Goal: Information Seeking & Learning: Learn about a topic

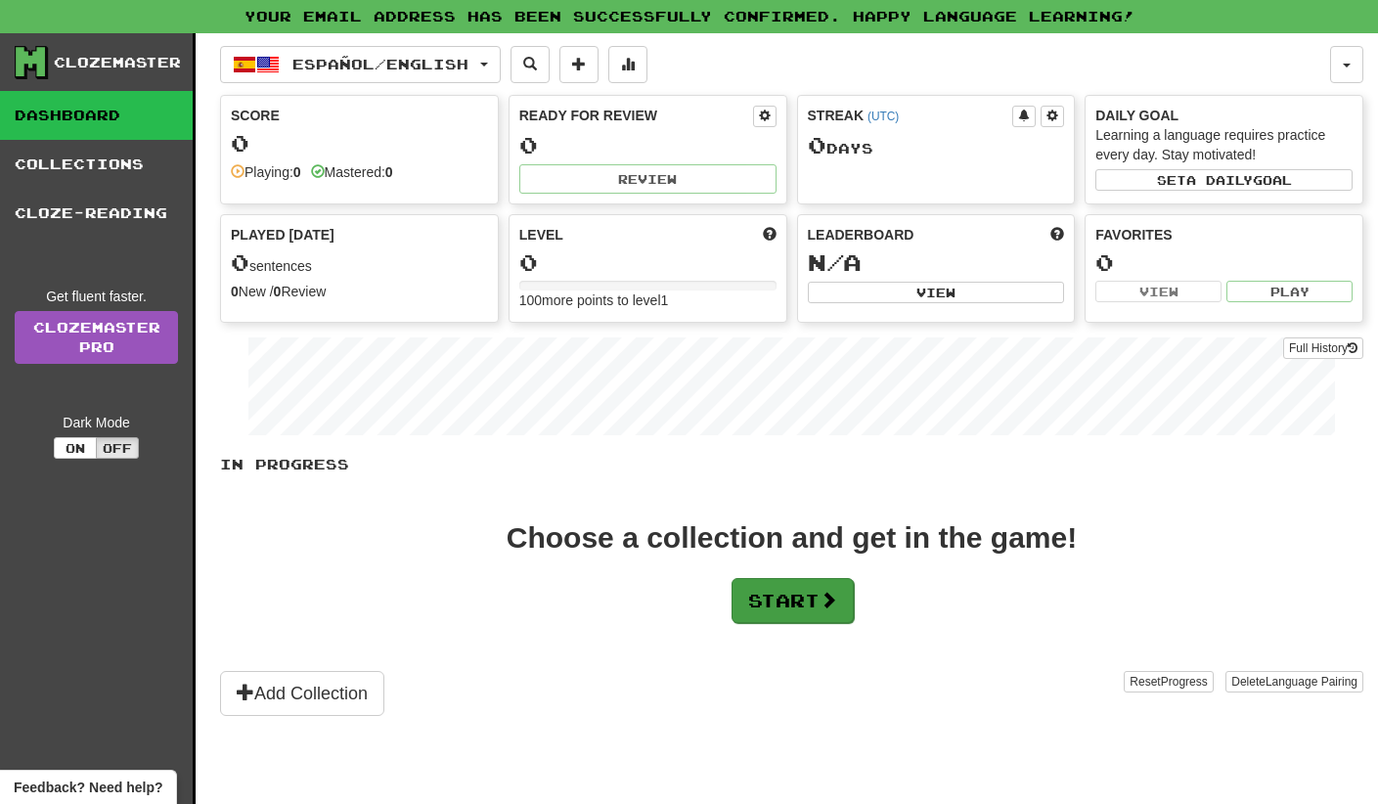
click at [787, 597] on button "Start" at bounding box center [792, 600] width 122 height 45
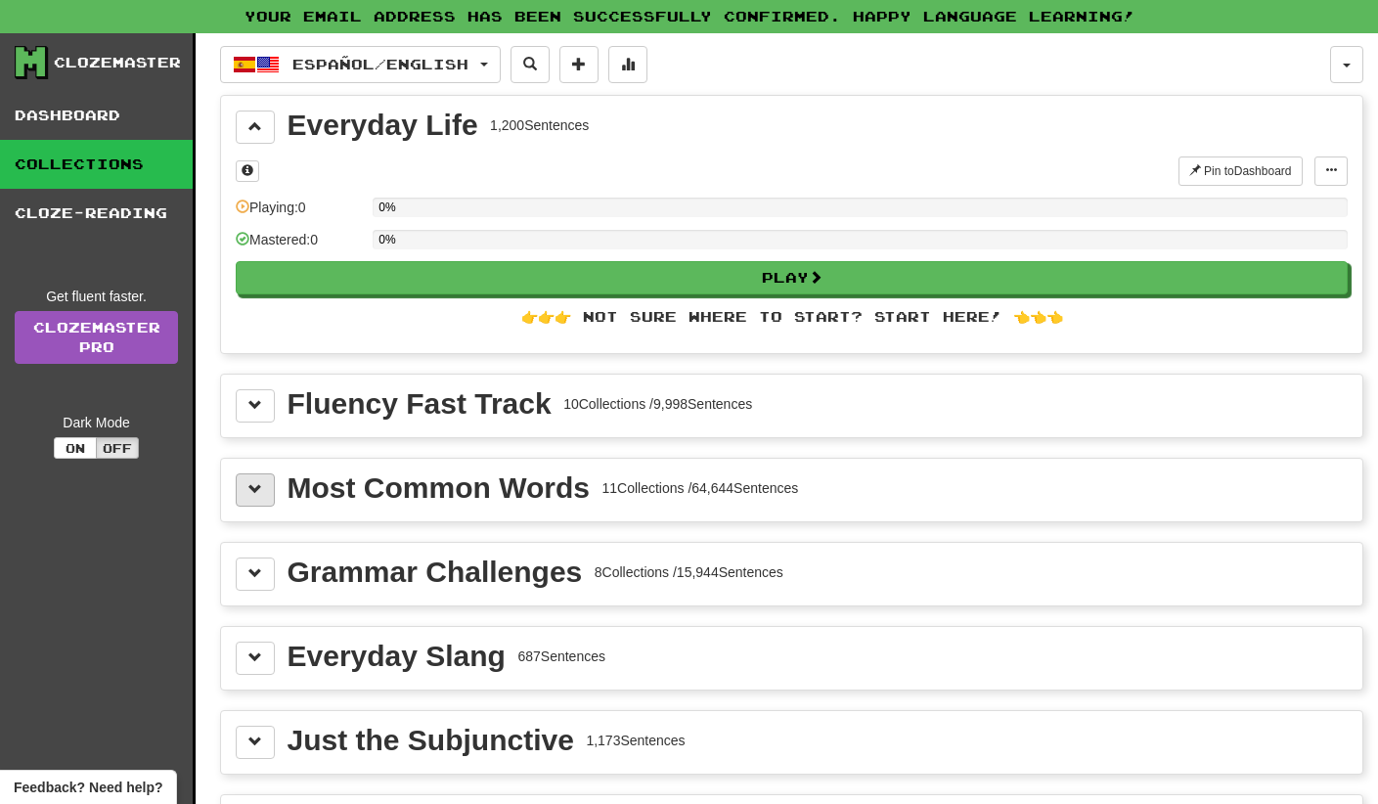
click at [250, 488] on span at bounding box center [255, 489] width 14 height 14
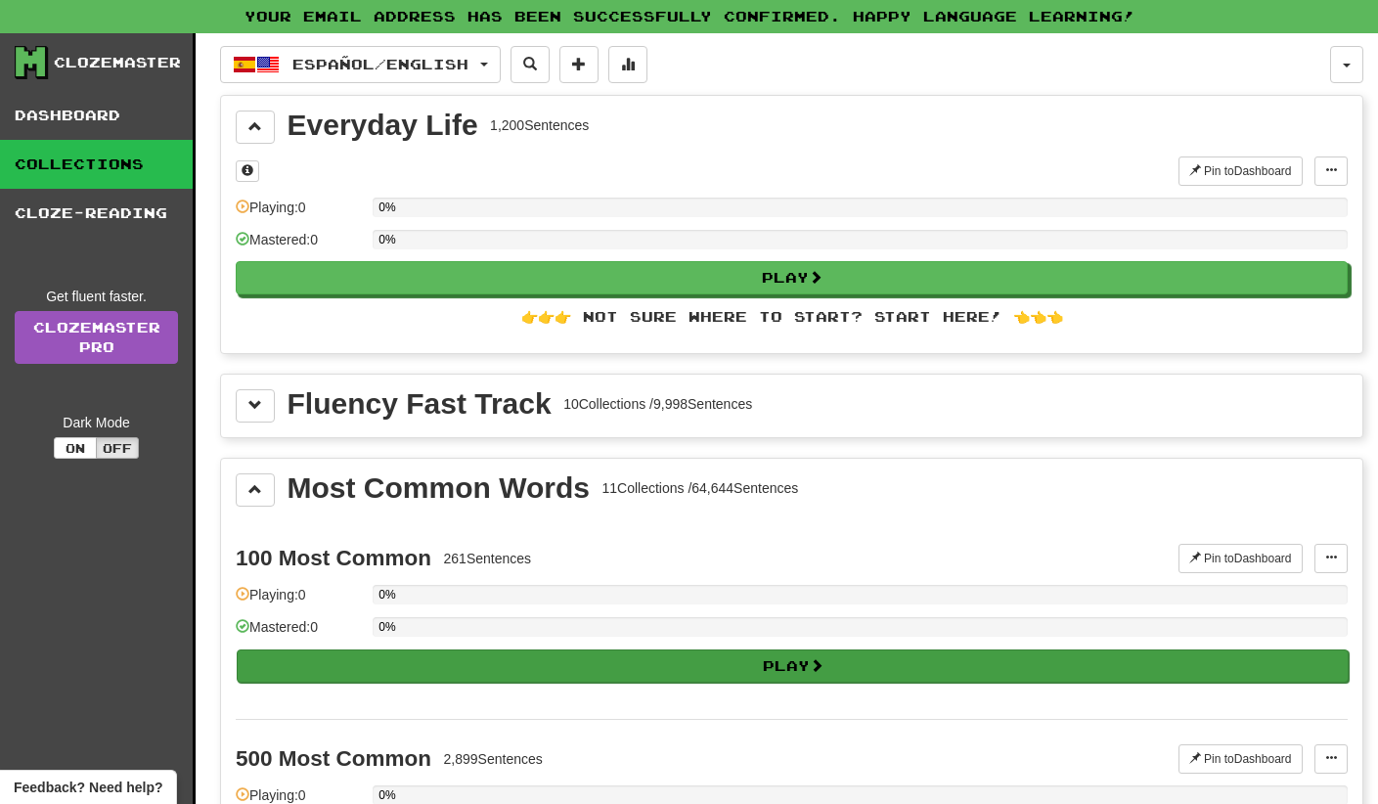
click at [448, 666] on button "Play" at bounding box center [793, 665] width 1112 height 33
select select "**"
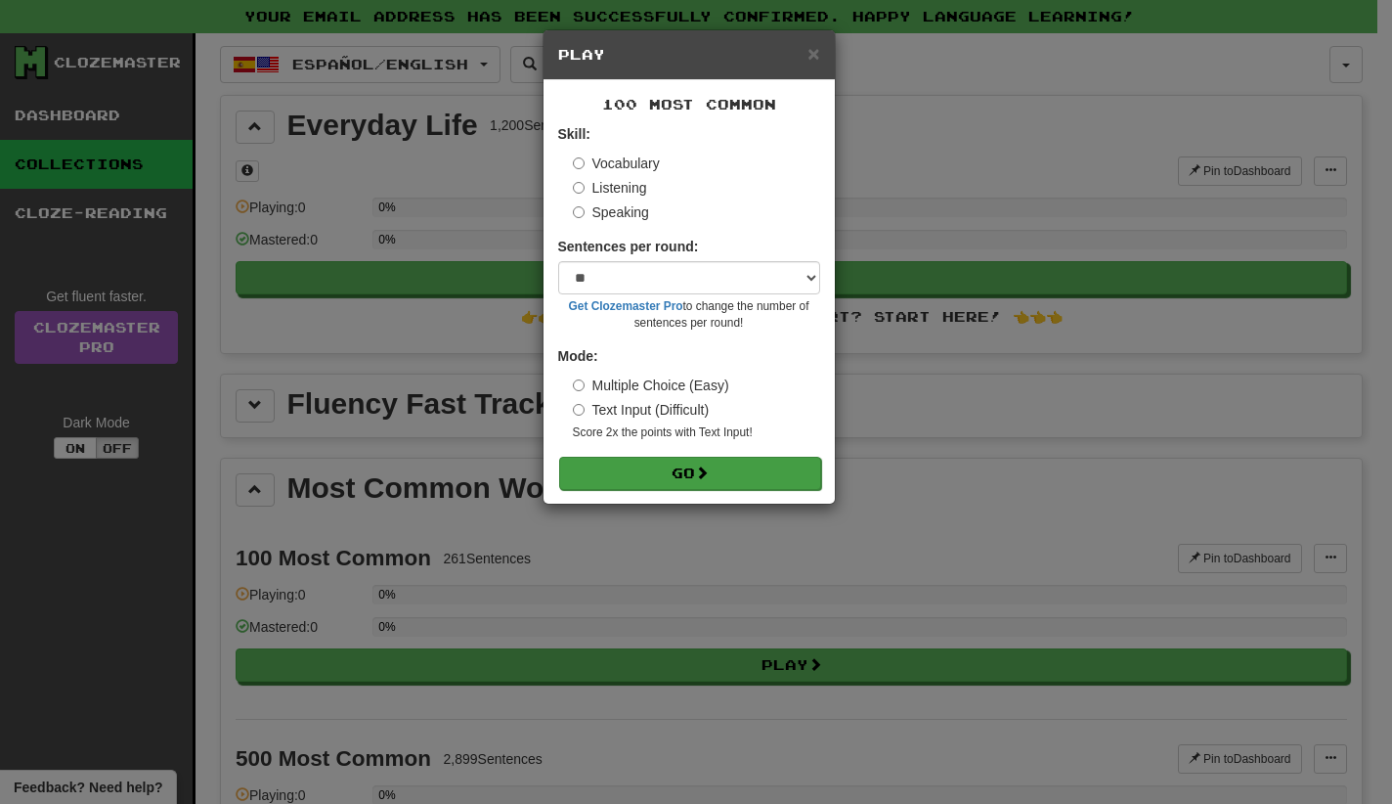
click at [640, 473] on button "Go" at bounding box center [690, 473] width 262 height 33
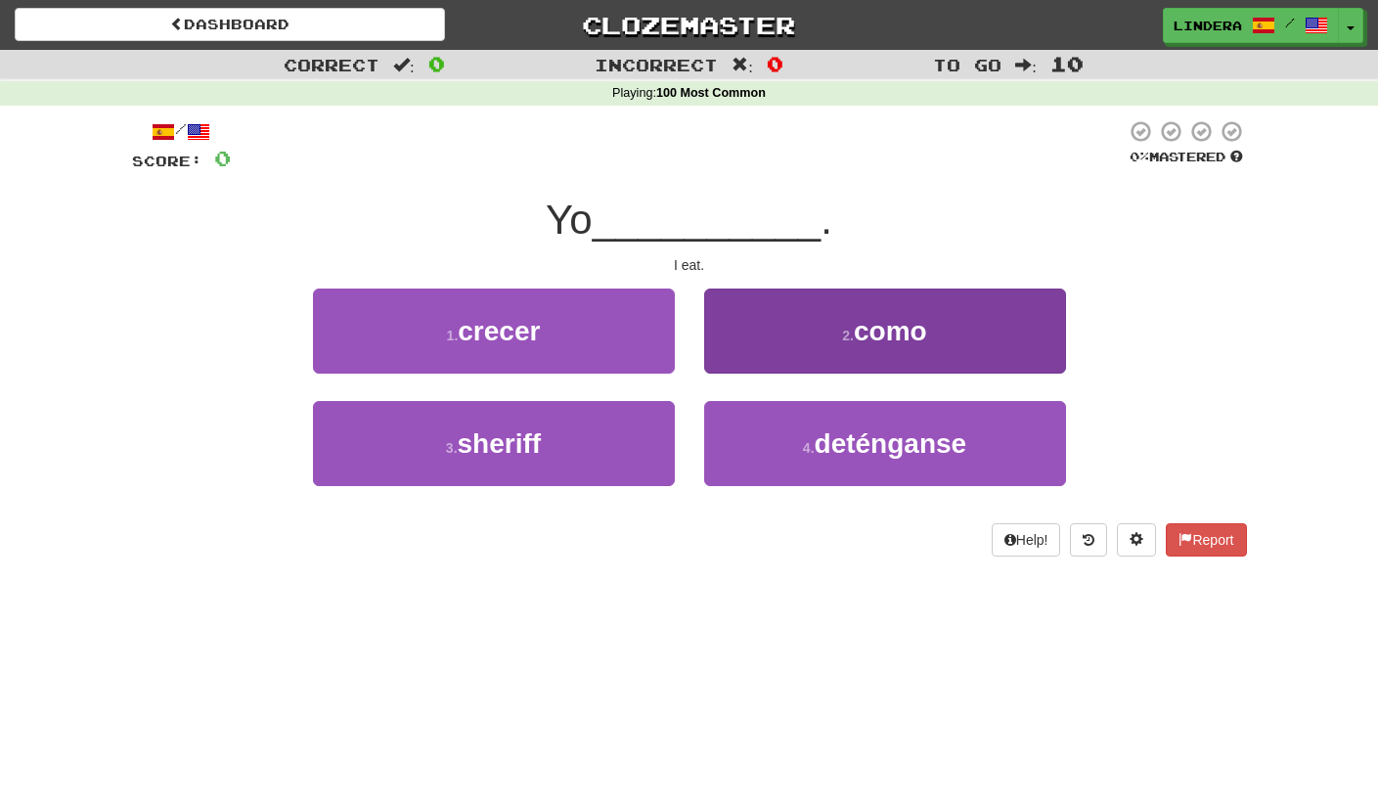
click at [835, 321] on button "2 . como" at bounding box center [885, 330] width 362 height 85
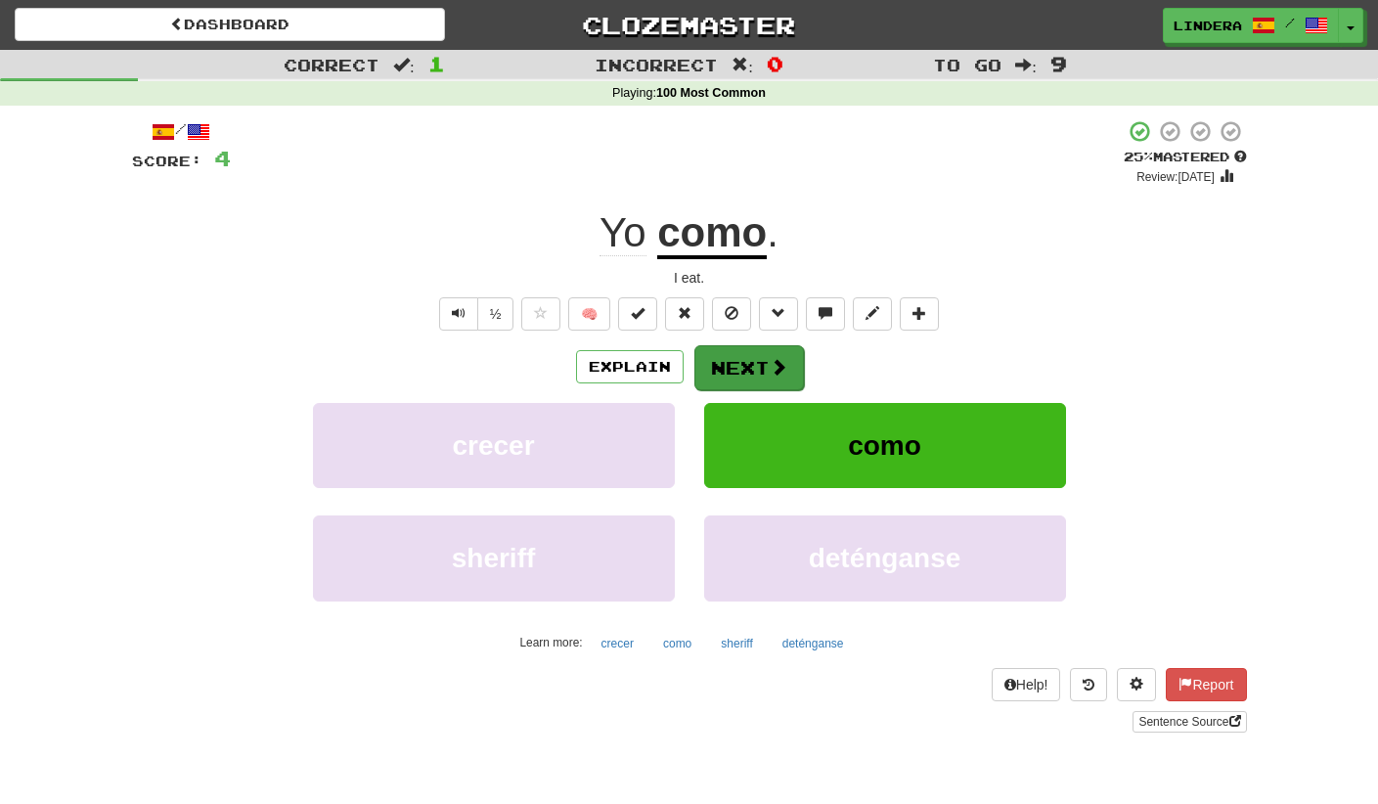
click at [759, 370] on button "Next" at bounding box center [749, 367] width 110 height 45
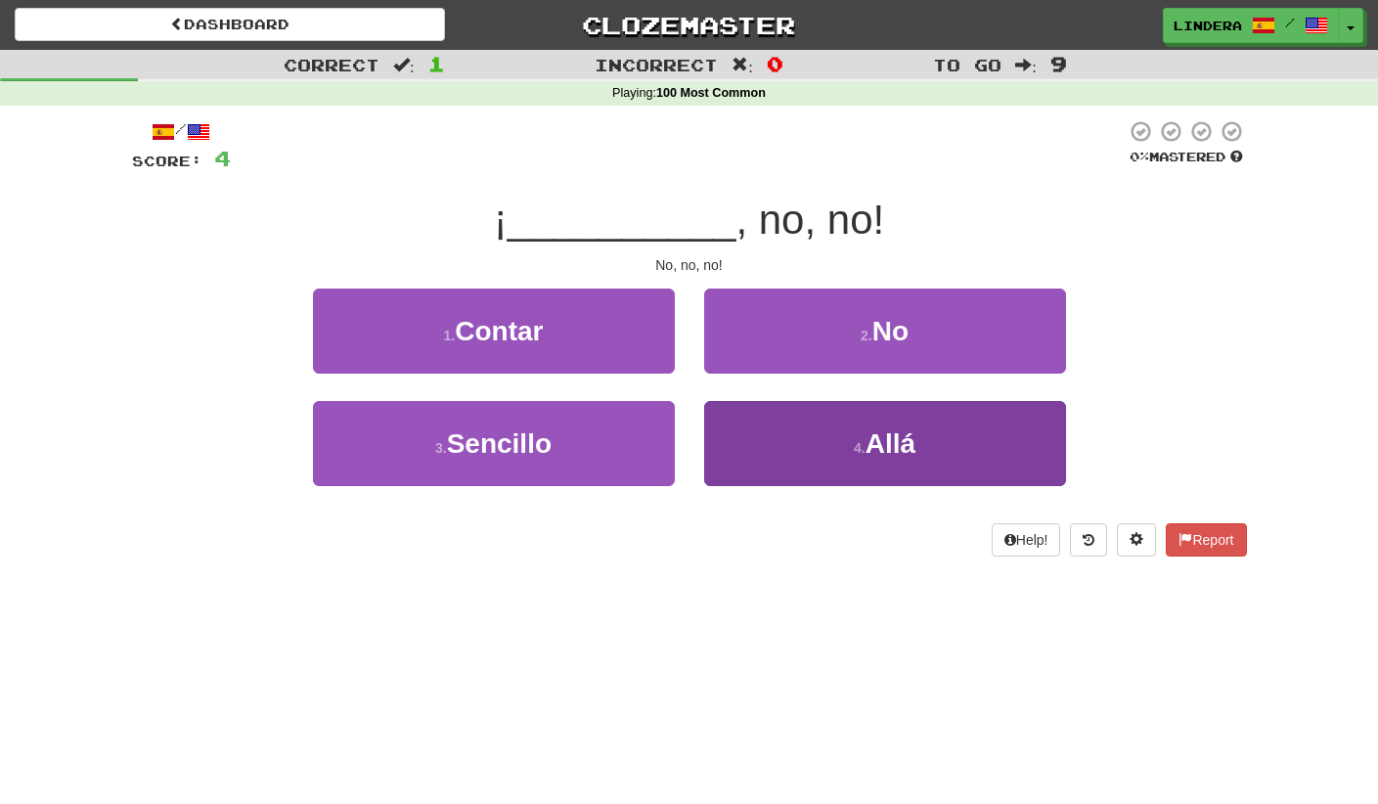
click at [755, 449] on button "4 . Allá" at bounding box center [885, 443] width 362 height 85
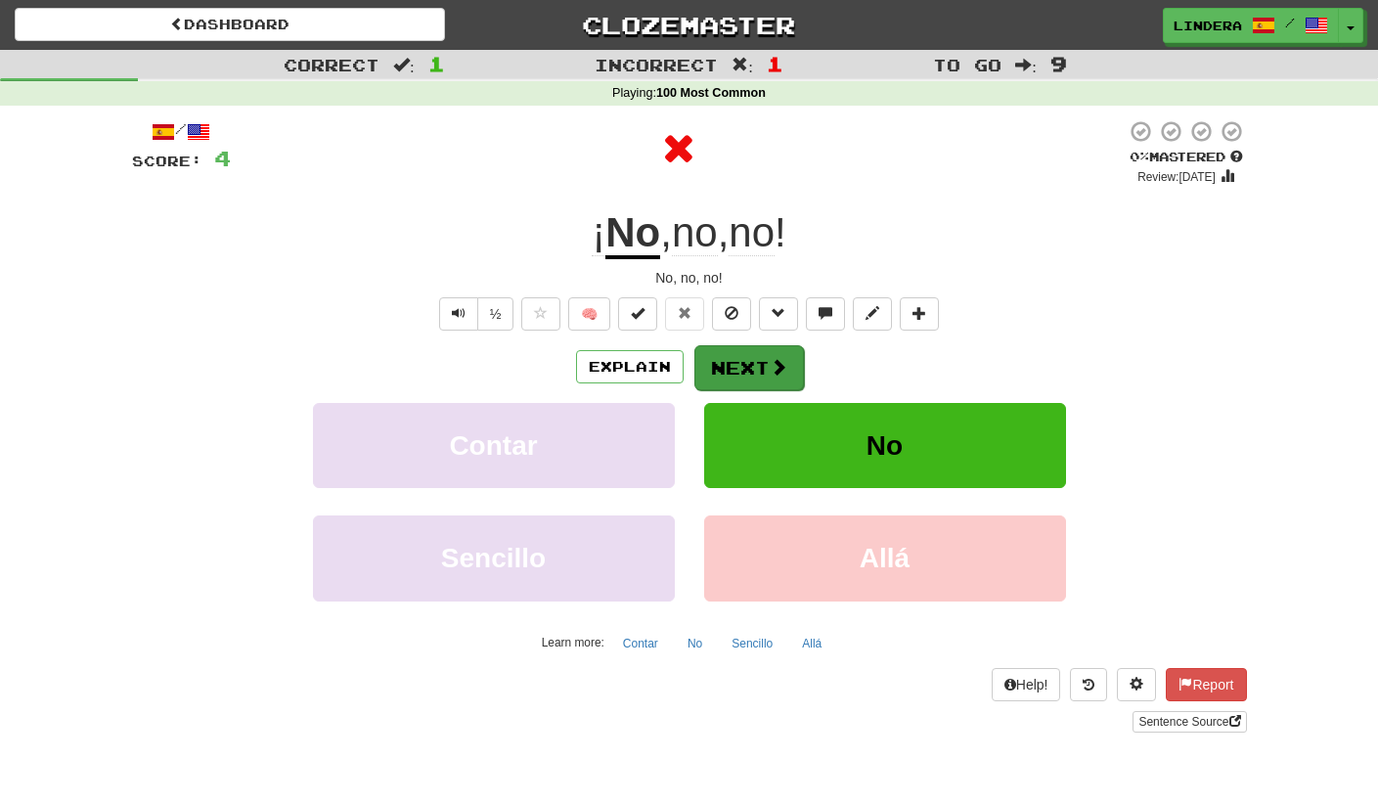
click at [741, 367] on button "Next" at bounding box center [749, 367] width 110 height 45
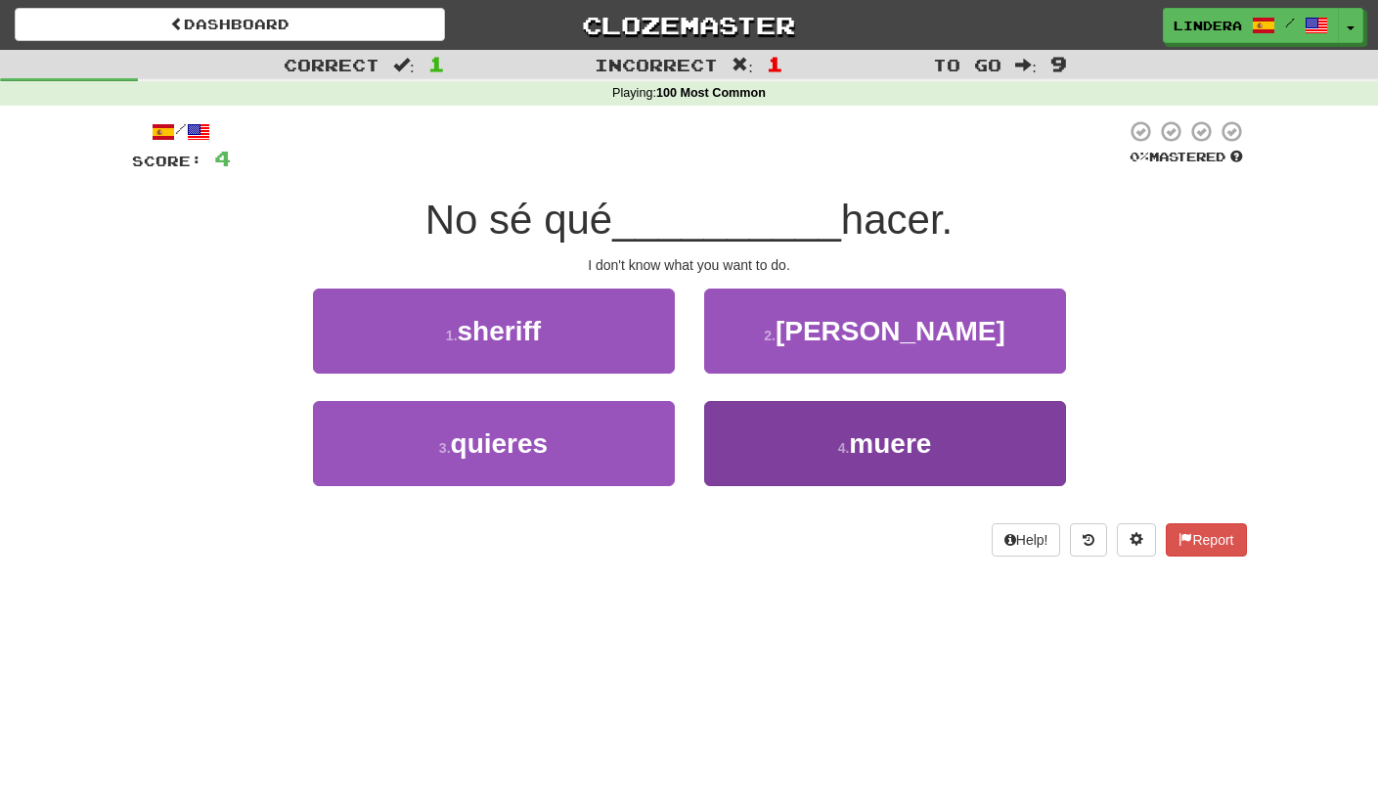
click at [856, 456] on span "muere" at bounding box center [890, 443] width 82 height 30
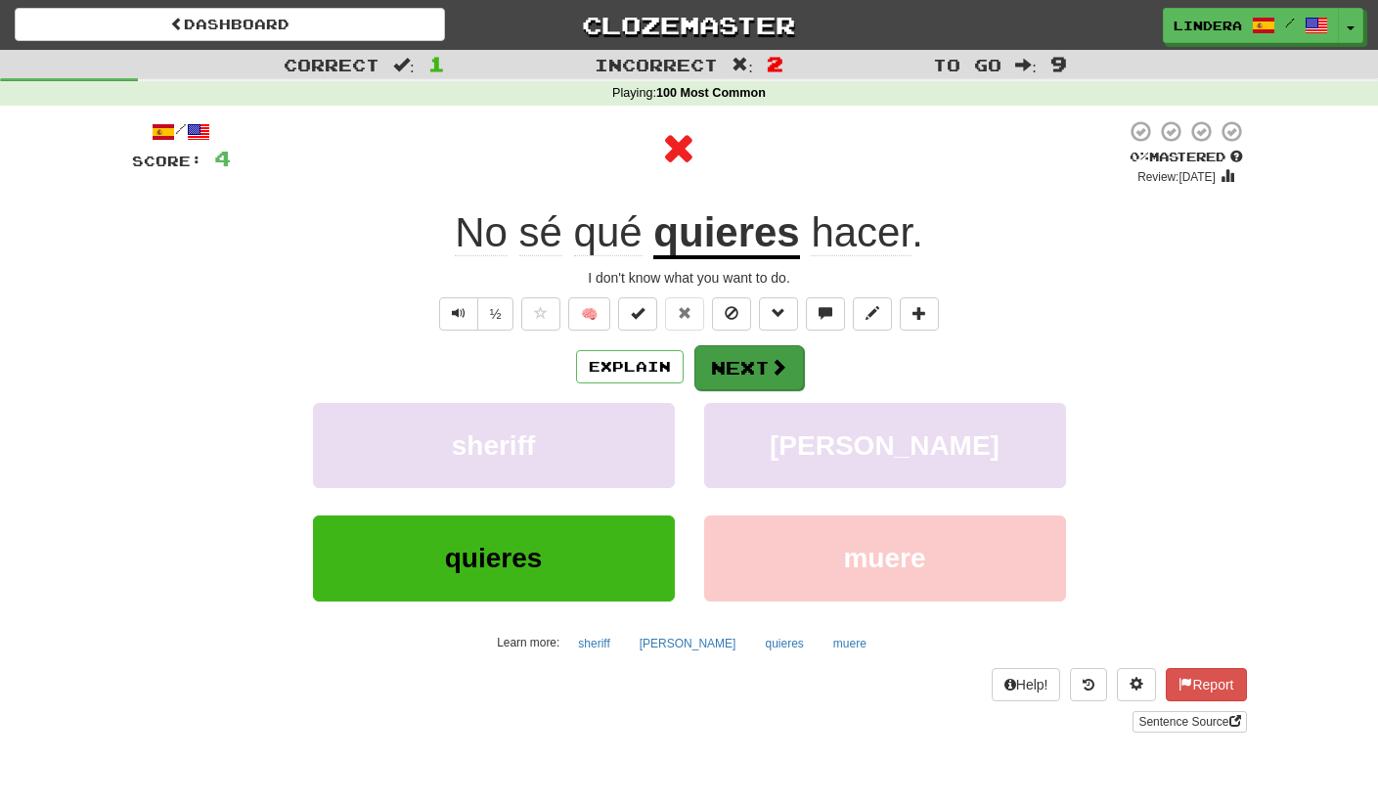
click at [743, 372] on button "Next" at bounding box center [749, 367] width 110 height 45
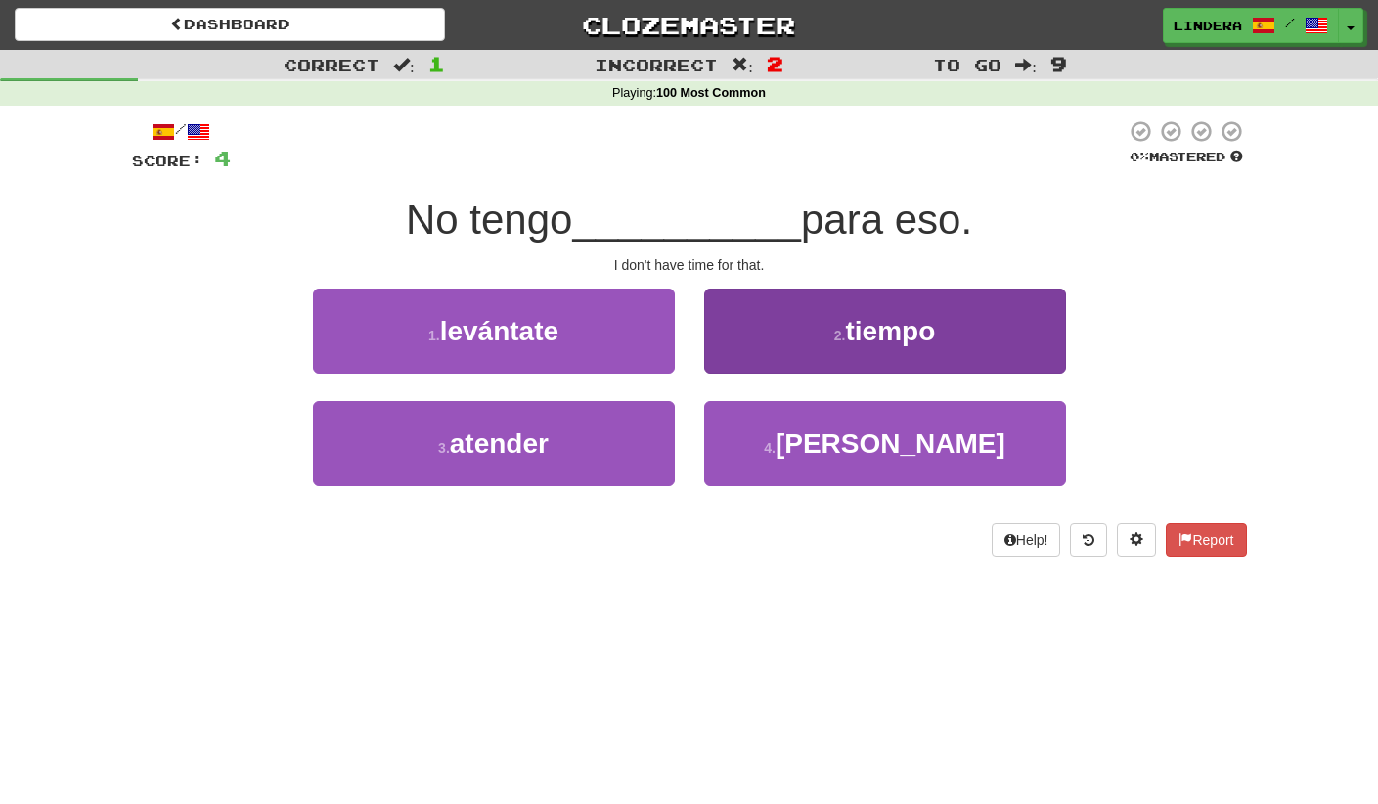
click at [776, 322] on button "2 . tiempo" at bounding box center [885, 330] width 362 height 85
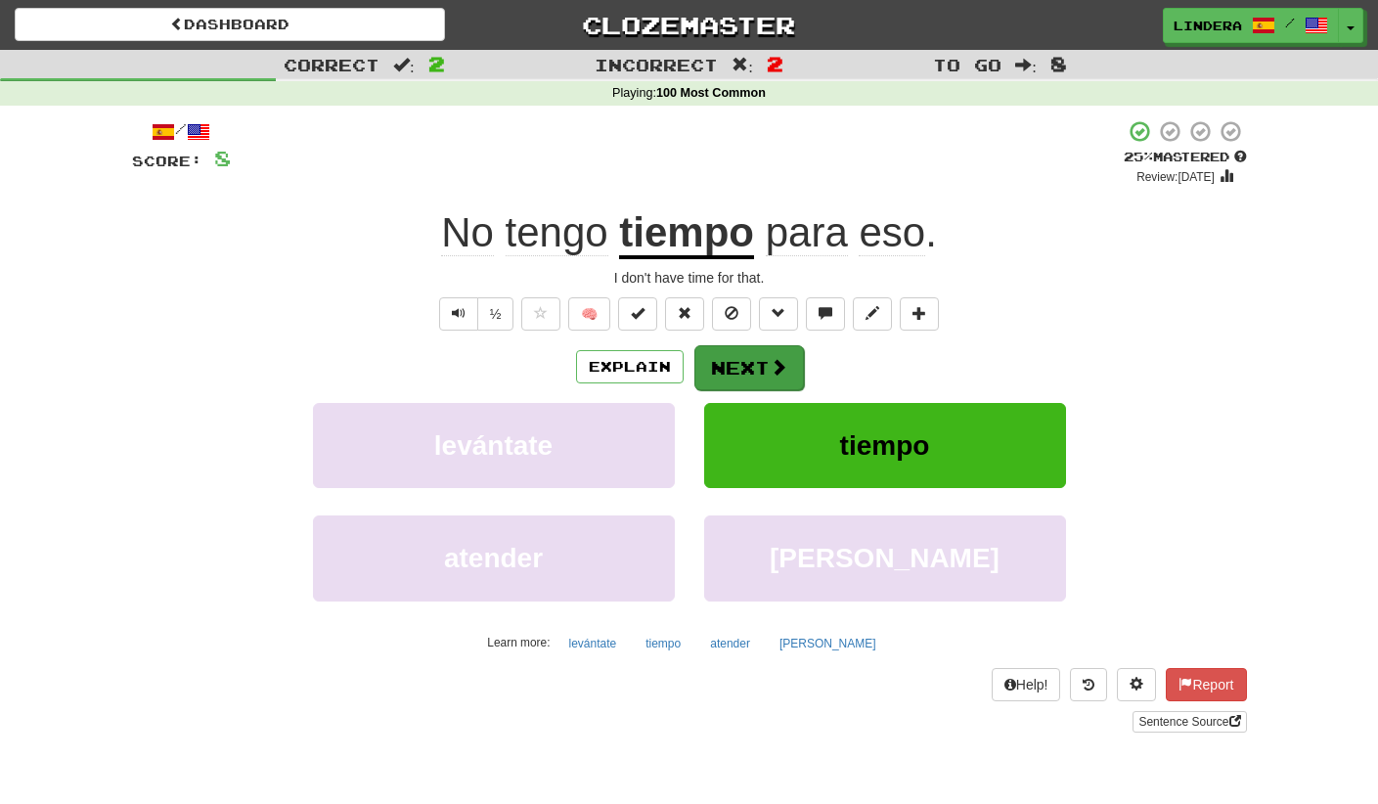
click at [738, 381] on button "Next" at bounding box center [749, 367] width 110 height 45
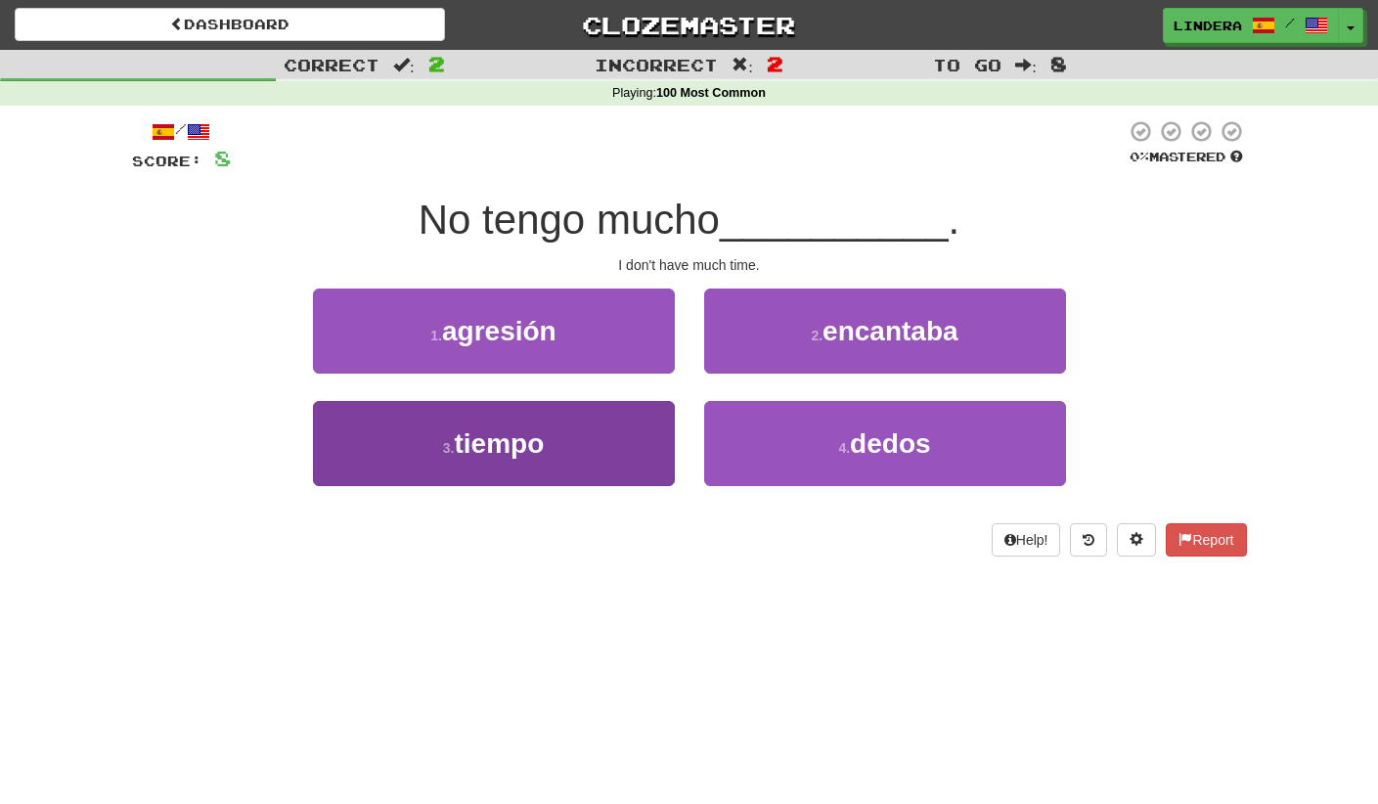
click at [523, 463] on button "3 . tiempo" at bounding box center [494, 443] width 362 height 85
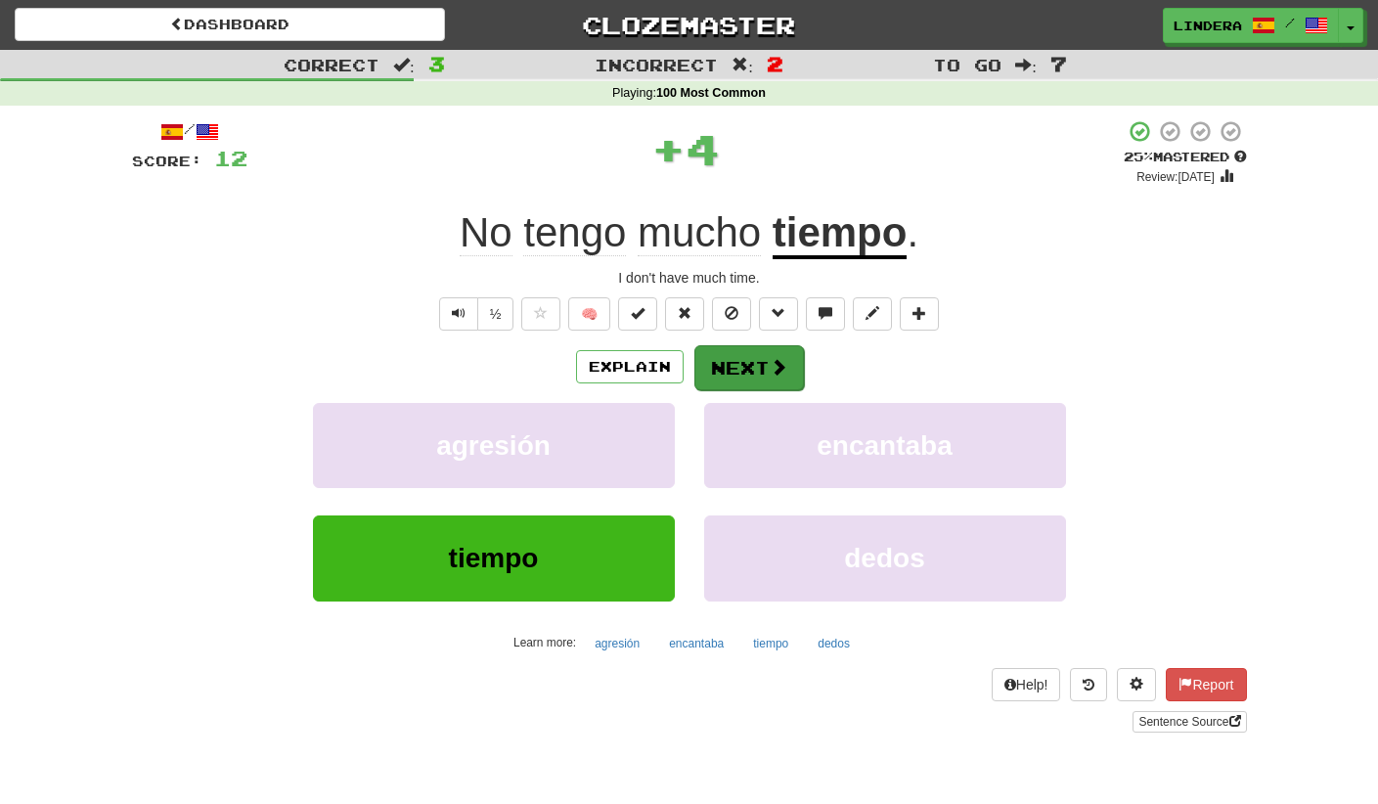
click at [756, 367] on button "Next" at bounding box center [749, 367] width 110 height 45
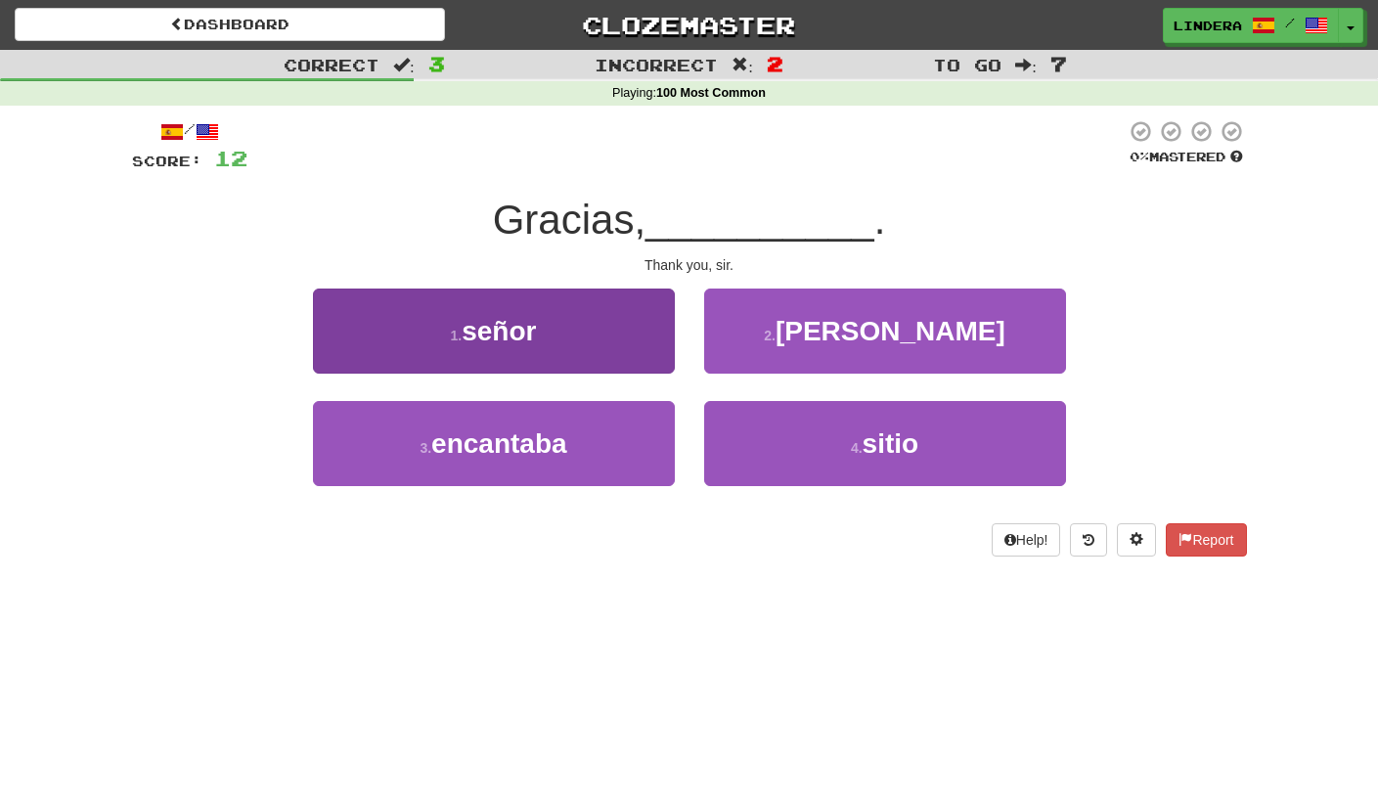
click at [559, 332] on button "1 . señor" at bounding box center [494, 330] width 362 height 85
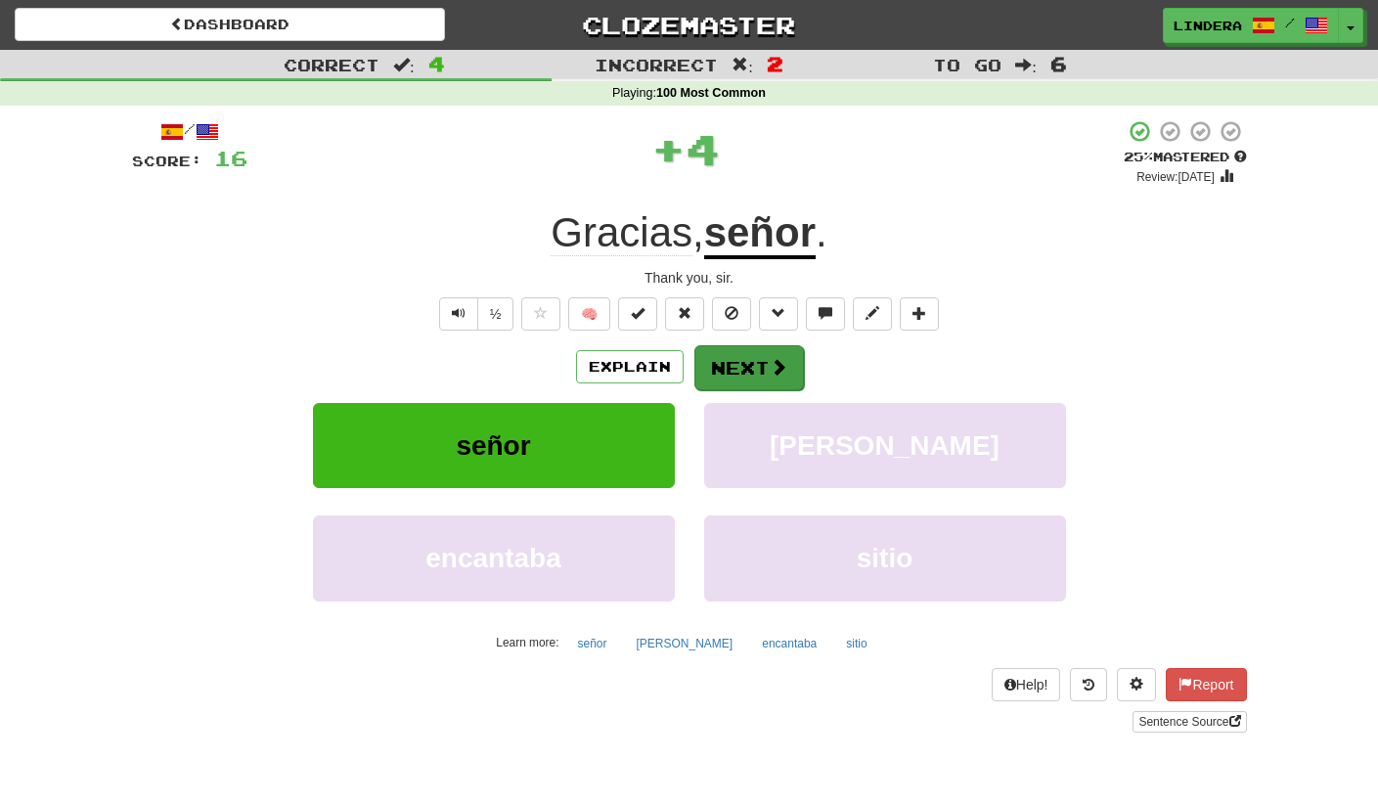
click at [742, 363] on button "Next" at bounding box center [749, 367] width 110 height 45
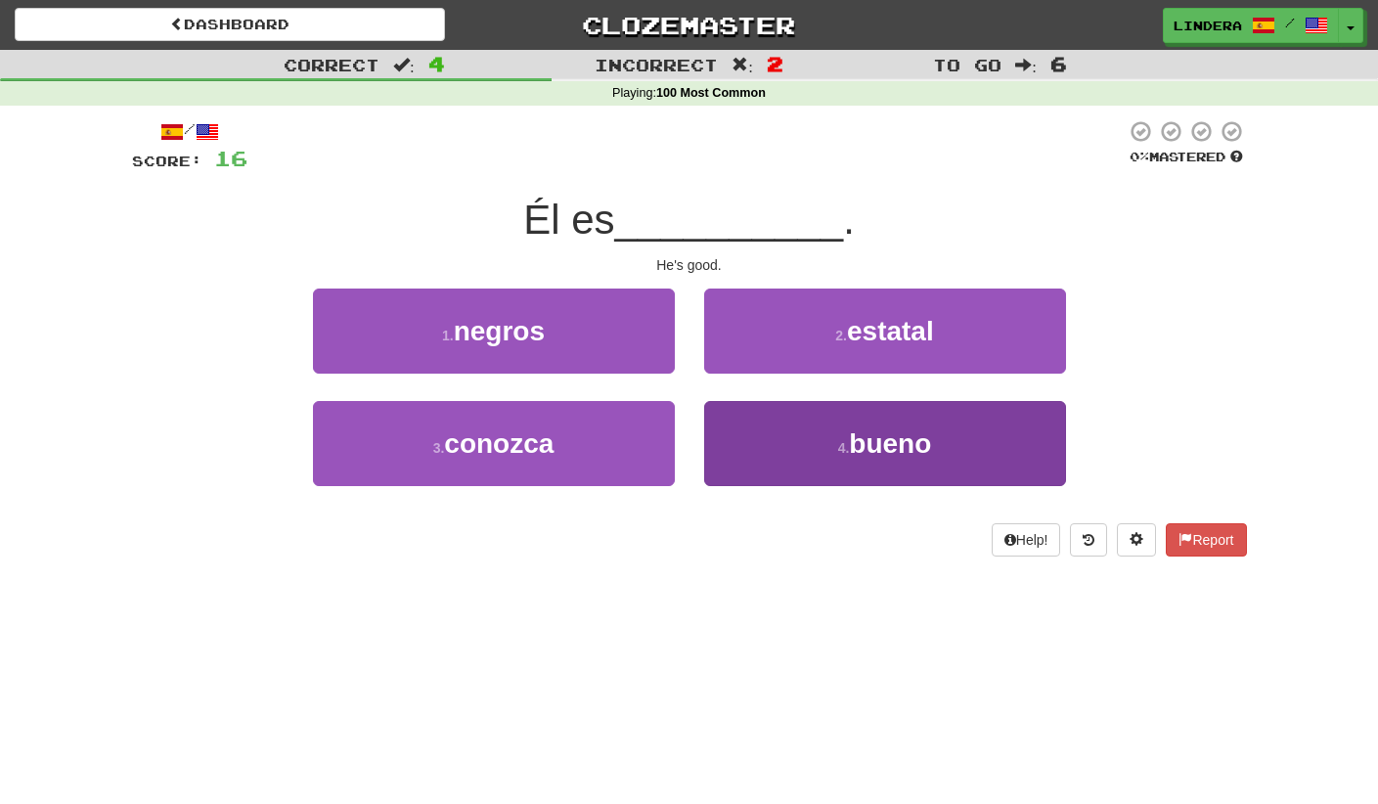
click at [861, 443] on span "bueno" at bounding box center [890, 443] width 82 height 30
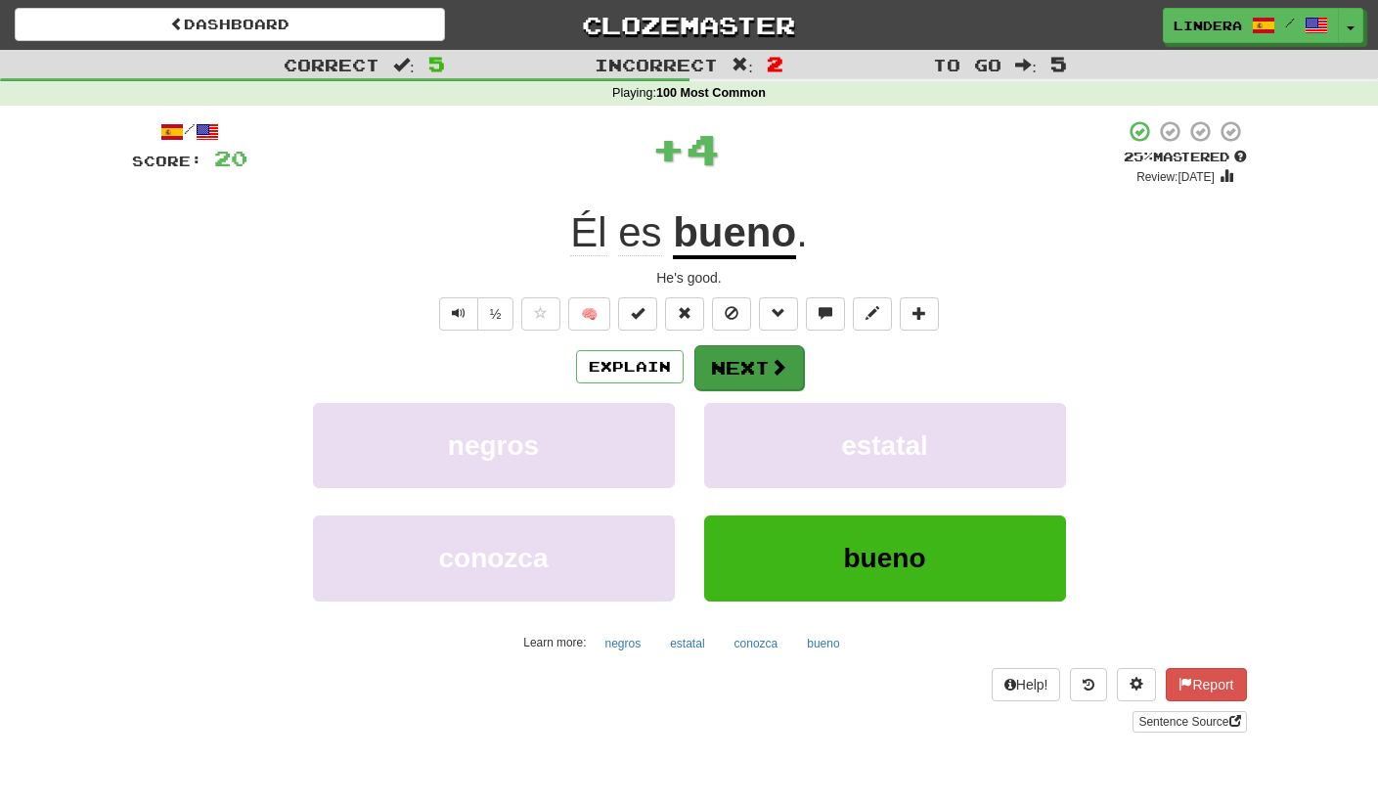
click at [754, 366] on button "Next" at bounding box center [749, 367] width 110 height 45
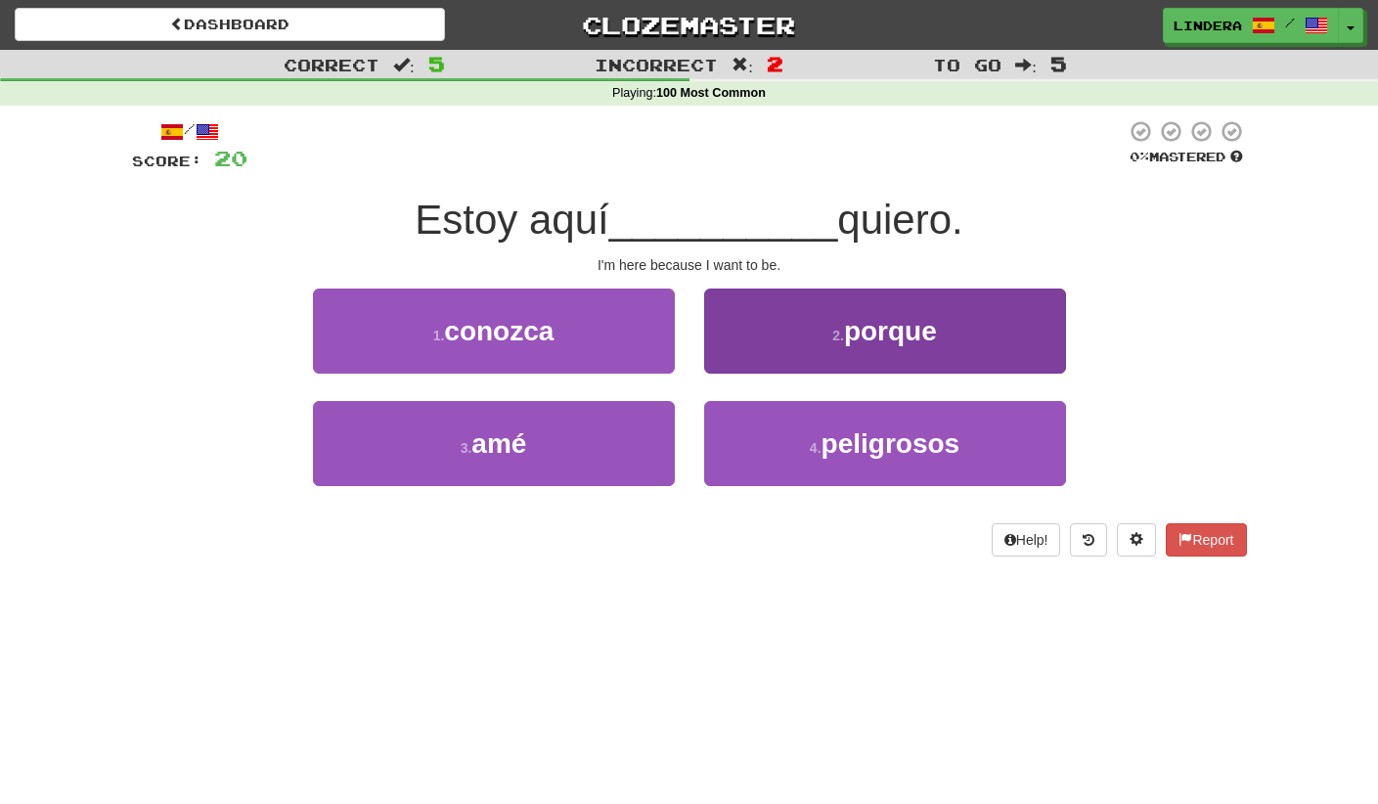
click at [815, 338] on button "2 . porque" at bounding box center [885, 330] width 362 height 85
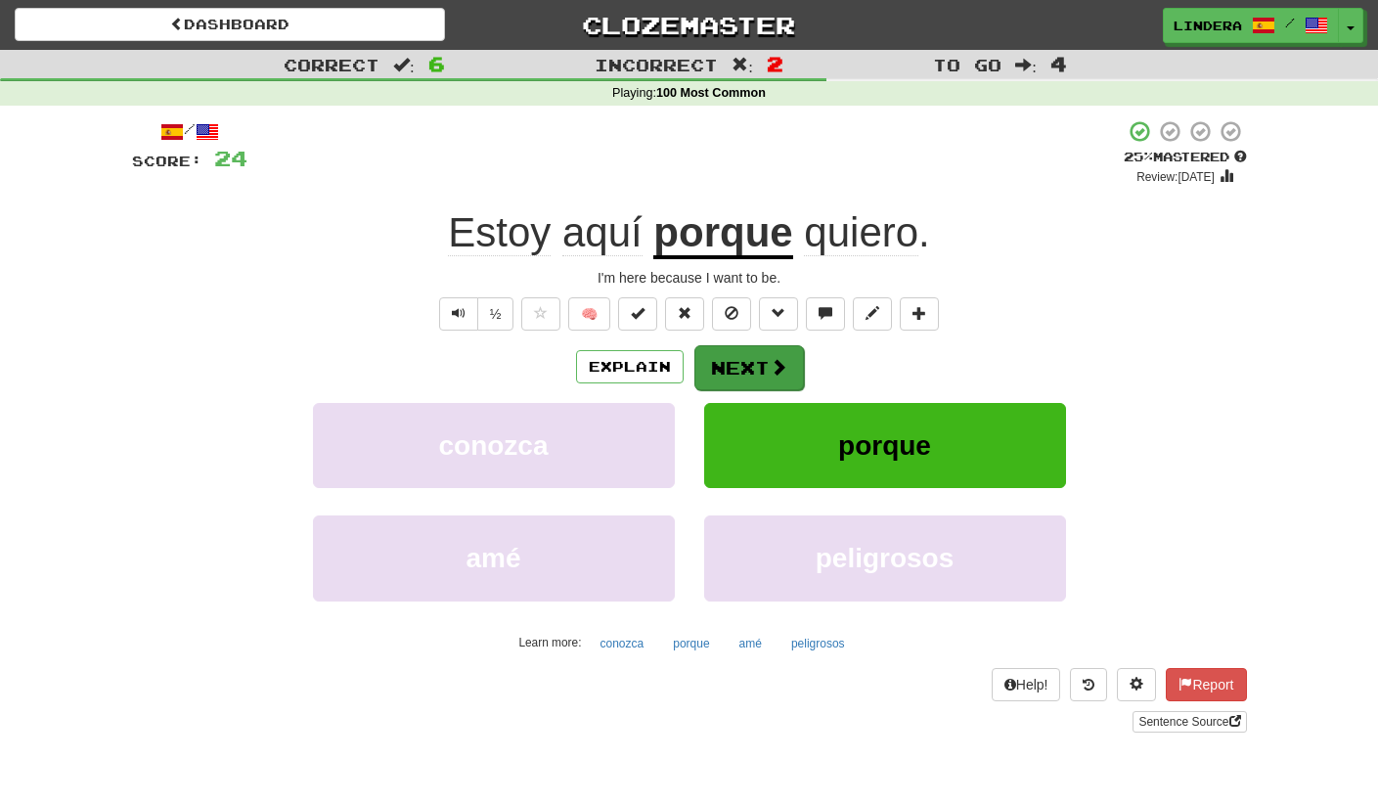
click at [726, 364] on button "Next" at bounding box center [749, 367] width 110 height 45
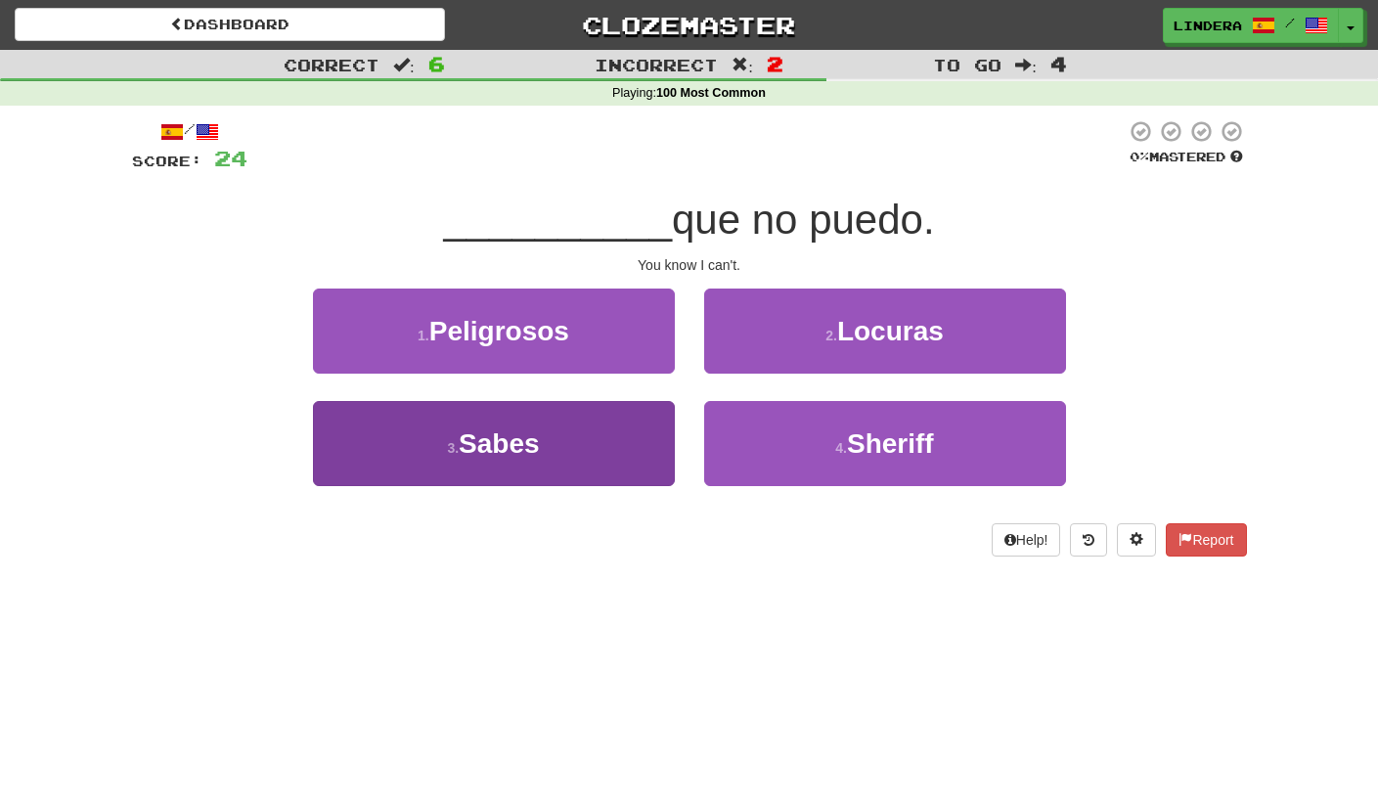
click at [547, 470] on button "3 . Sabes" at bounding box center [494, 443] width 362 height 85
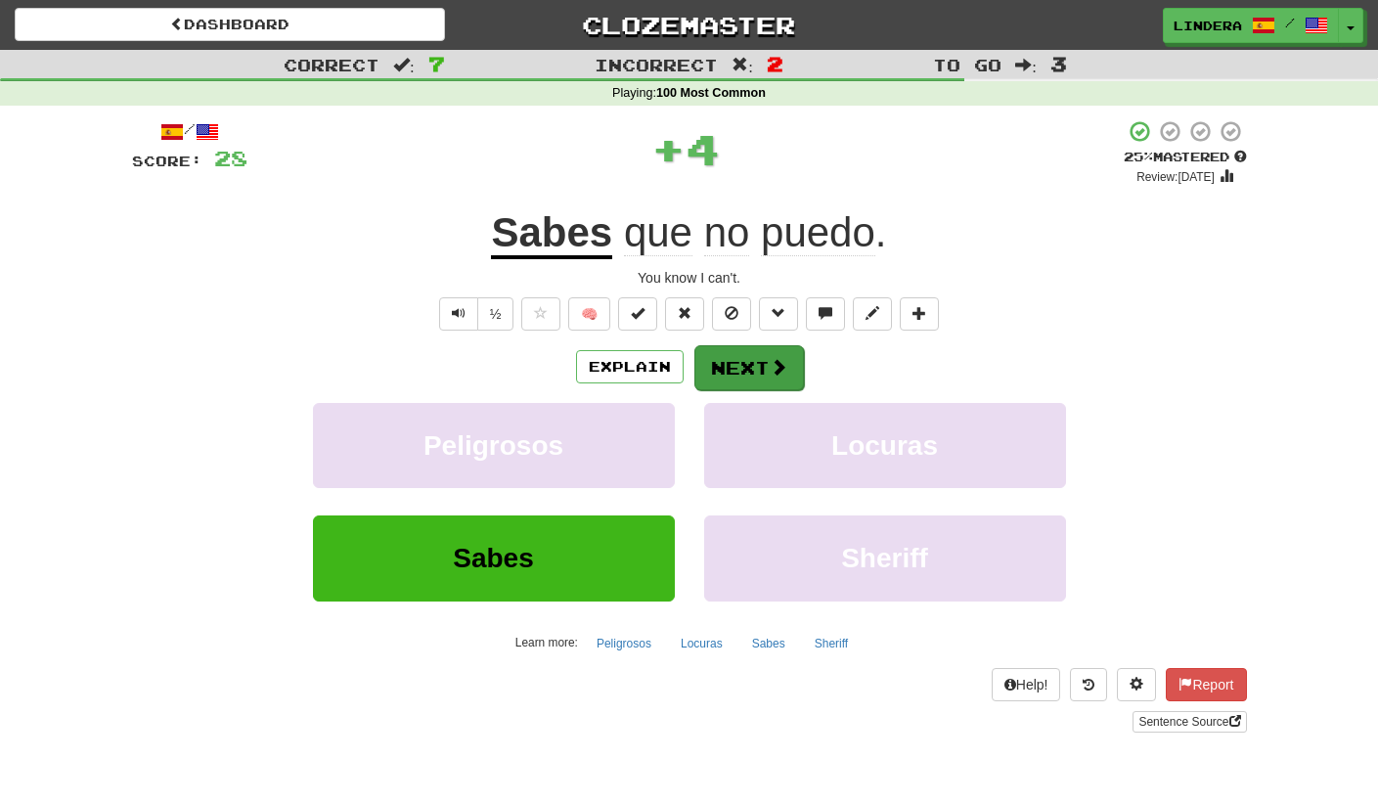
click at [745, 371] on button "Next" at bounding box center [749, 367] width 110 height 45
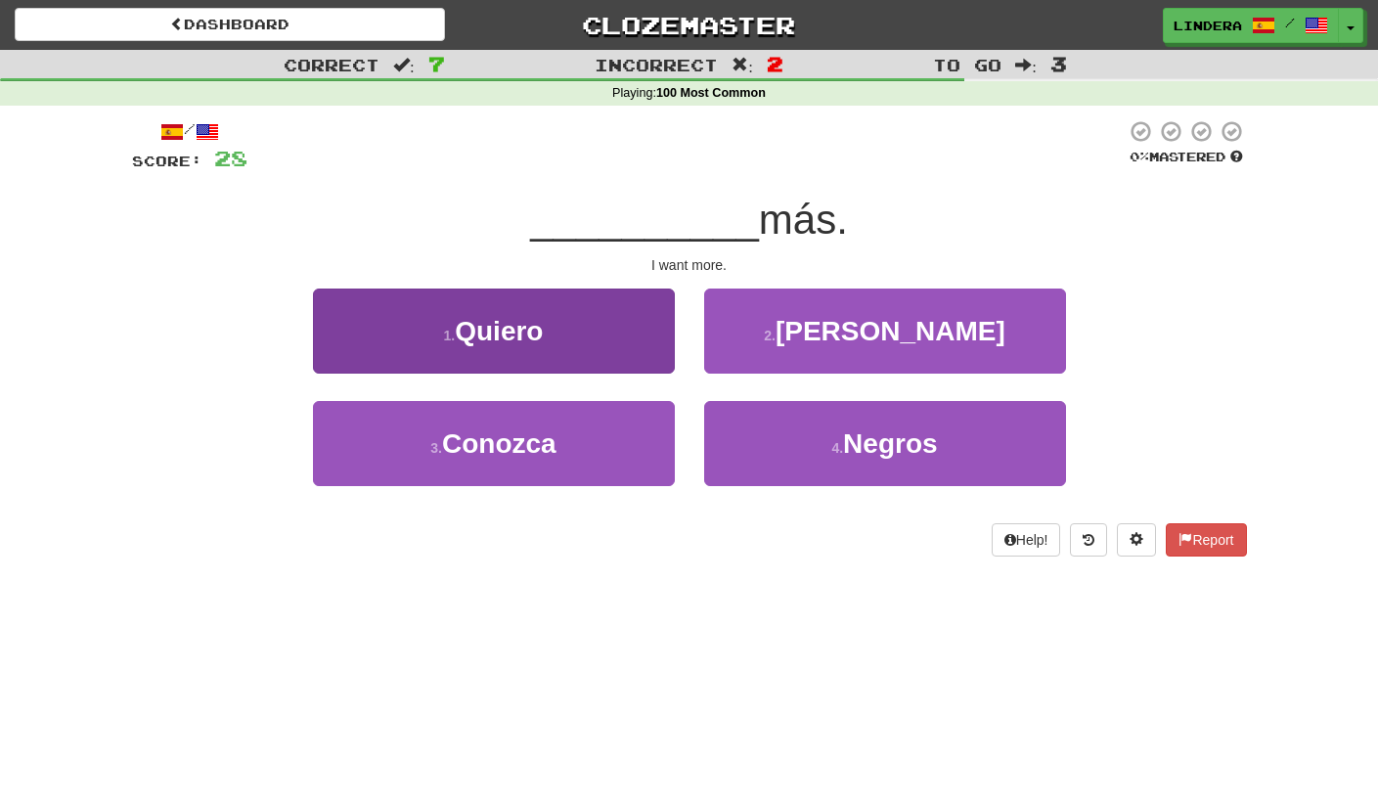
click at [635, 332] on button "1 . Quiero" at bounding box center [494, 330] width 362 height 85
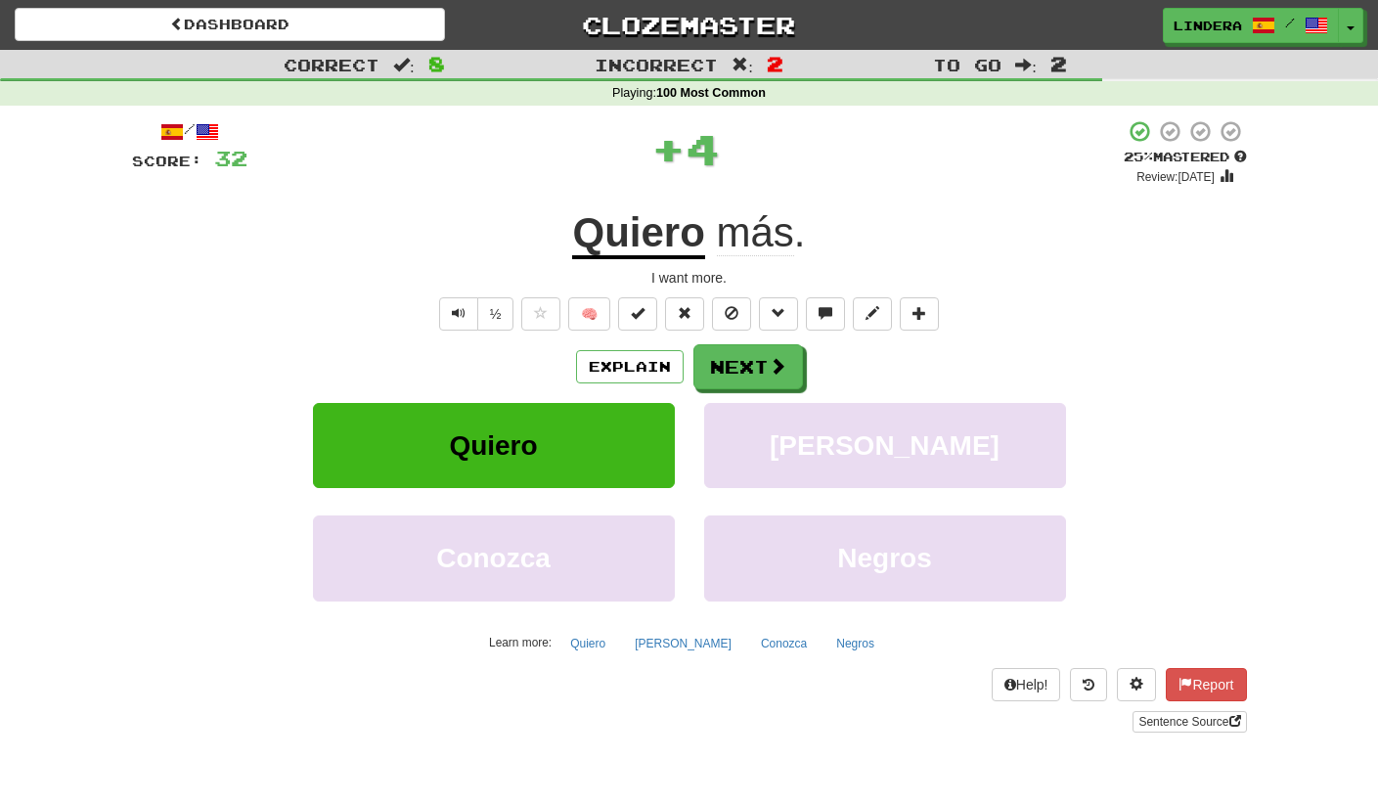
click at [762, 388] on div "Explain Next Quiero Gorra Conozca Negros Learn more: Quiero Gorra Conozca Negros" at bounding box center [689, 501] width 1115 height 314
click at [760, 376] on button "Next" at bounding box center [749, 367] width 110 height 45
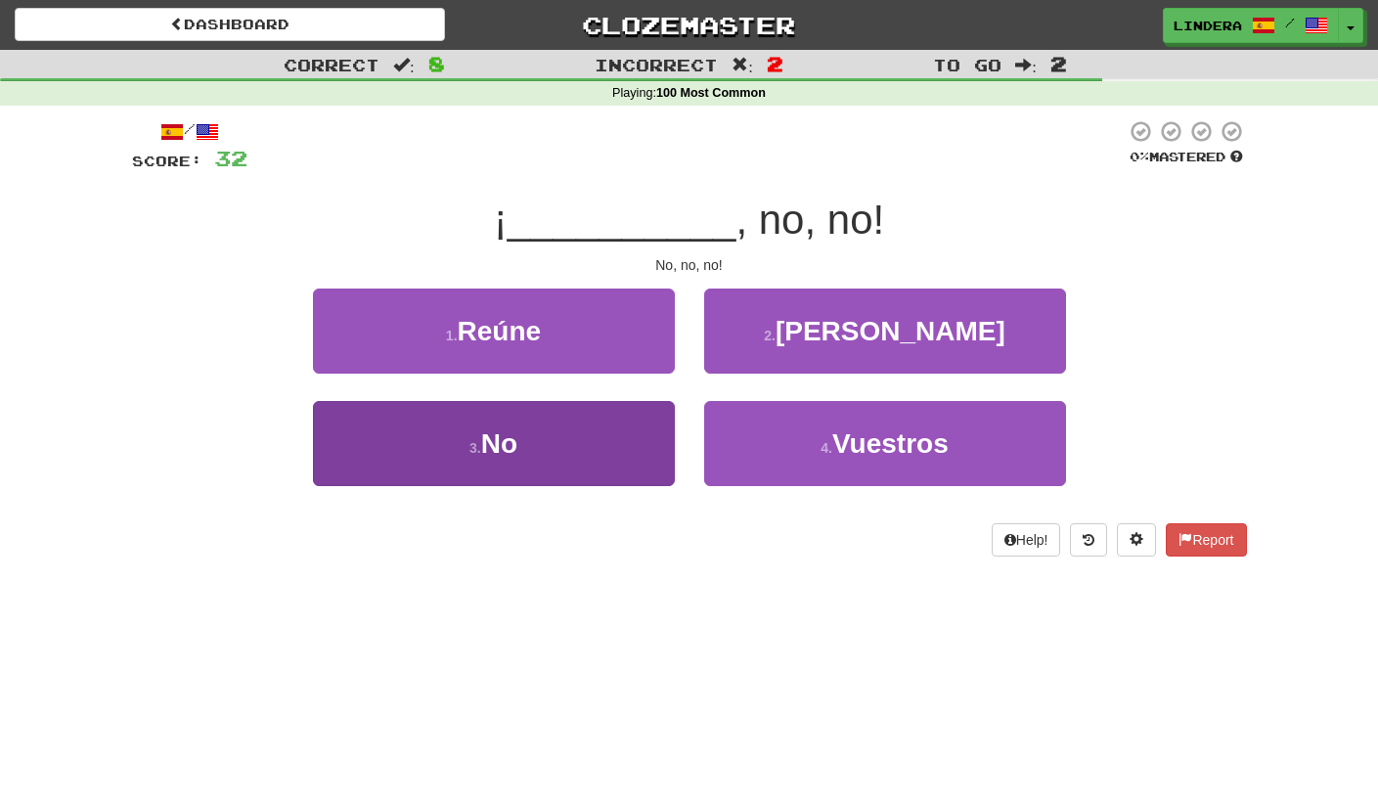
click at [493, 454] on span "No" at bounding box center [499, 443] width 36 height 30
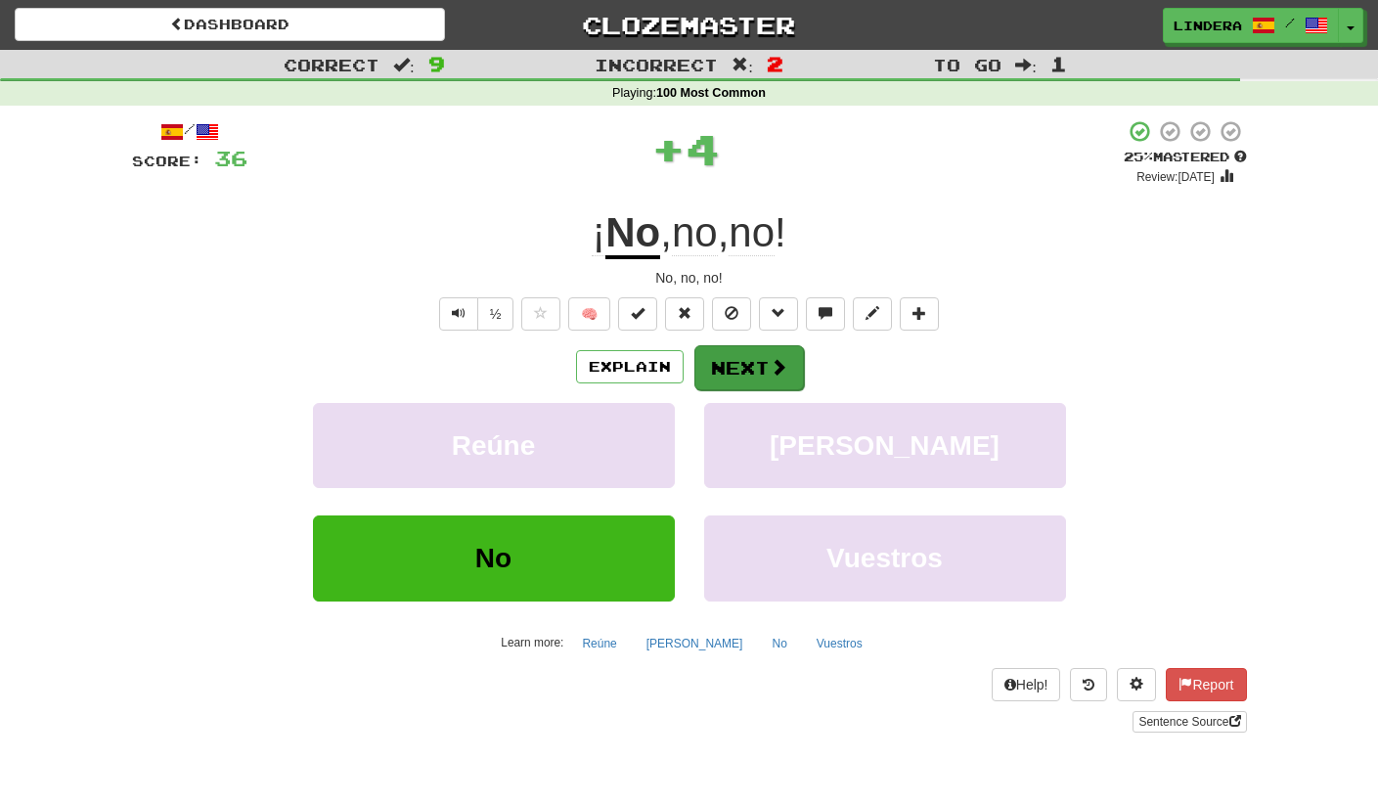
click at [762, 365] on button "Next" at bounding box center [749, 367] width 110 height 45
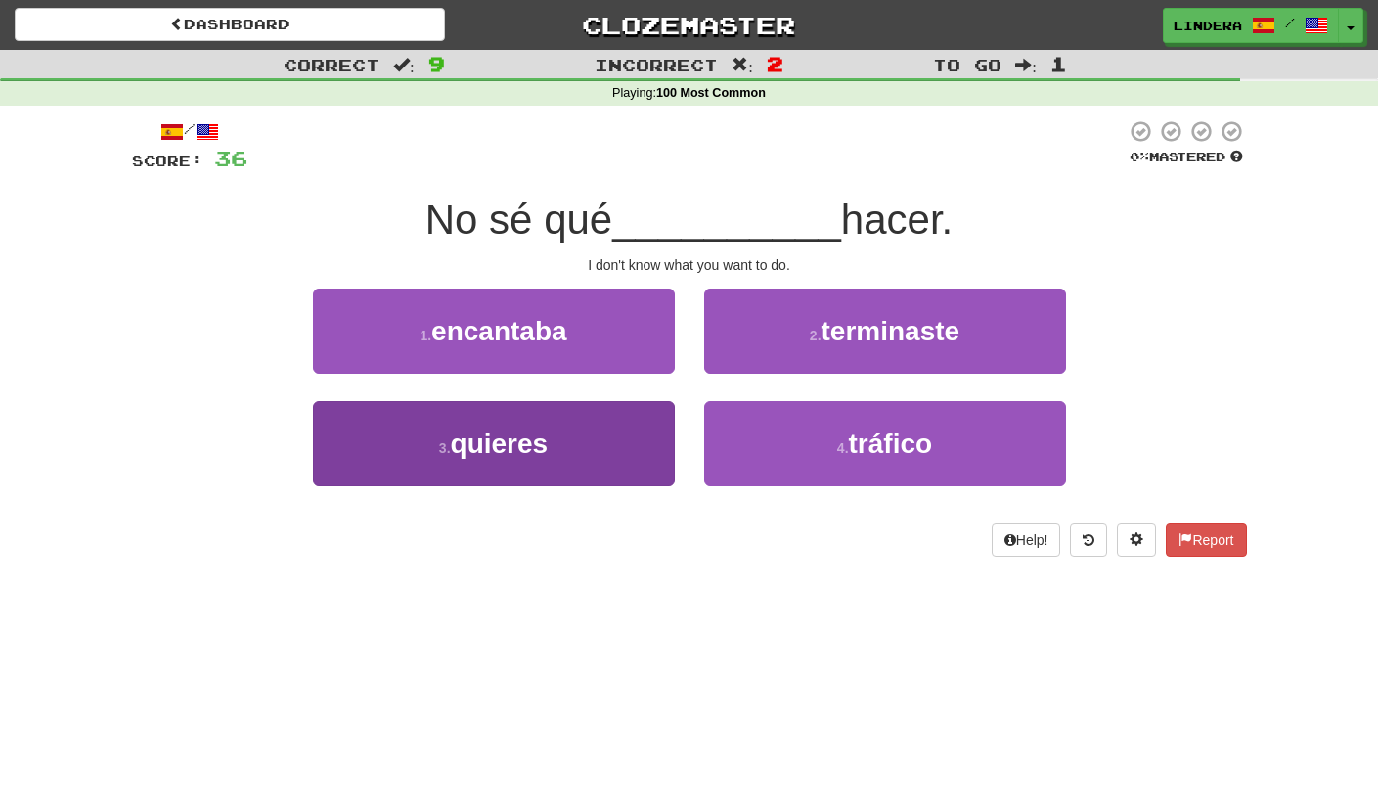
click at [601, 473] on button "3 . quieres" at bounding box center [494, 443] width 362 height 85
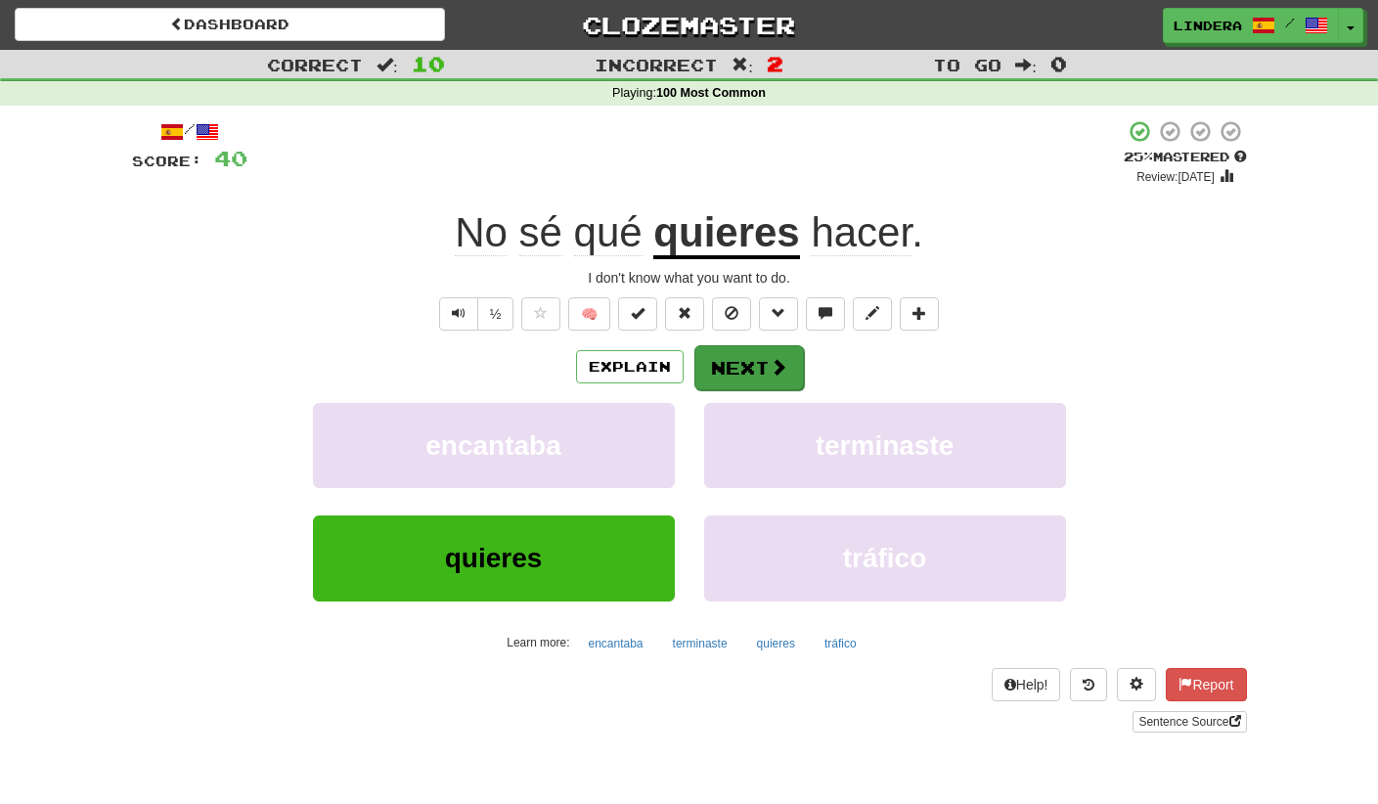
click at [757, 373] on button "Next" at bounding box center [749, 367] width 110 height 45
